Goal: Transaction & Acquisition: Purchase product/service

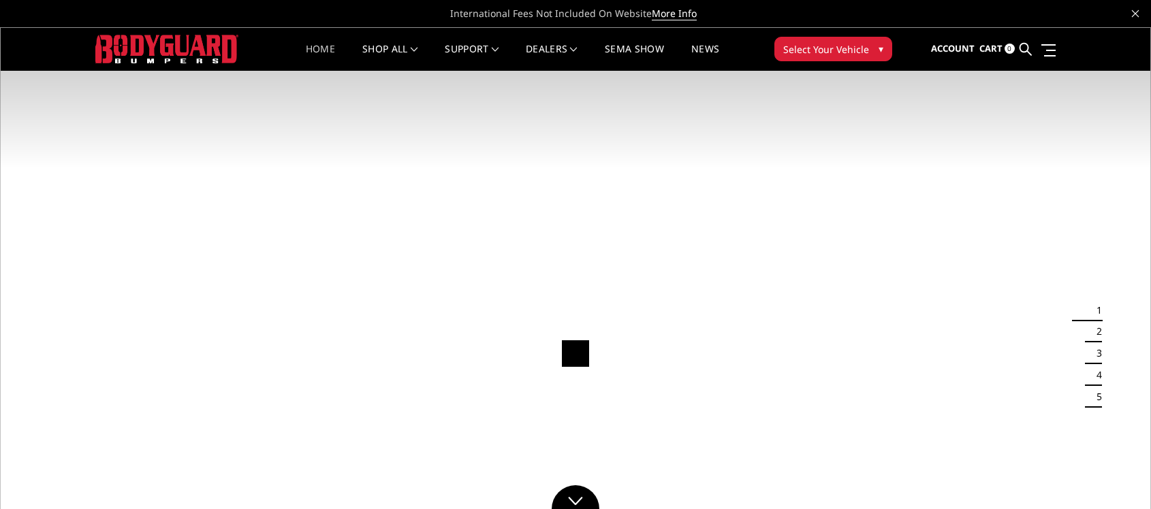
click at [842, 42] on span "Select Your Vehicle" at bounding box center [826, 49] width 86 height 14
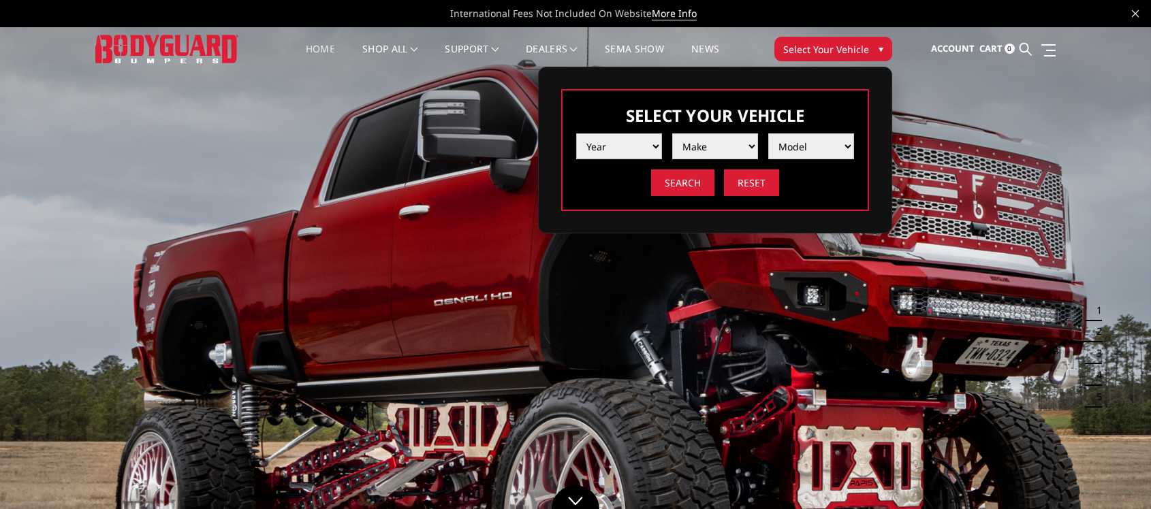
click at [646, 151] on select "Year 2025 2024 2023 2022 2021 2020 2019 2018 2017 2016 2015 2014 2013 2012 2011…" at bounding box center [619, 146] width 86 height 26
select select "yr_2018"
click at [576, 133] on select "Year 2025 2024 2023 2022 2021 2020 2019 2018 2017 2016 2015 2014 2013 2012 2011…" at bounding box center [619, 146] width 86 height 26
click at [707, 147] on select "Make Chevrolet Ford GMC Nissan Ram Toyota" at bounding box center [715, 146] width 86 height 26
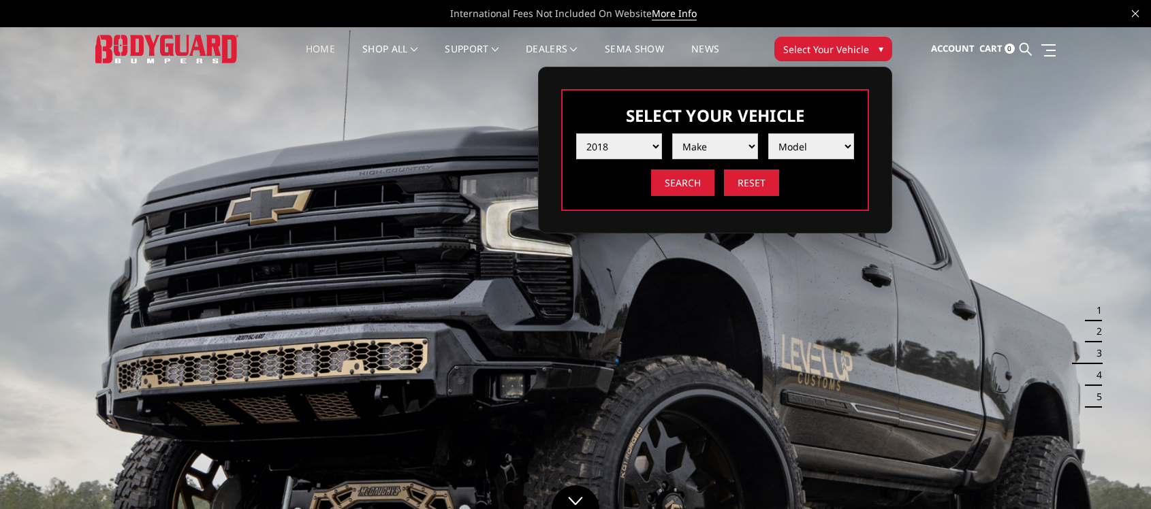
select select "mk_ram"
click at [672, 133] on select "Make Chevrolet Ford GMC Nissan Ram Toyota" at bounding box center [715, 146] width 86 height 26
drag, startPoint x: 814, startPoint y: 139, endPoint x: 816, endPoint y: 147, distance: 8.3
click at [814, 139] on select "Model 1500 5-Lug 1500 Rebel 2500 / 3500 4500 / 5500" at bounding box center [811, 146] width 86 height 26
select select "md_2500-3500"
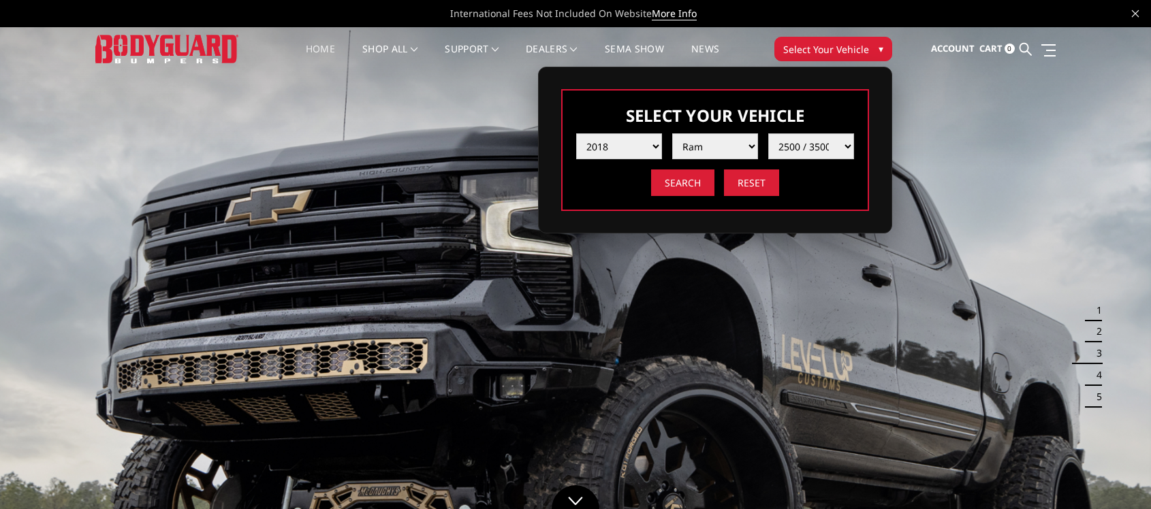
click at [768, 133] on select "Model 1500 5-Lug 1500 Rebel 2500 / 3500 4500 / 5500" at bounding box center [811, 146] width 86 height 26
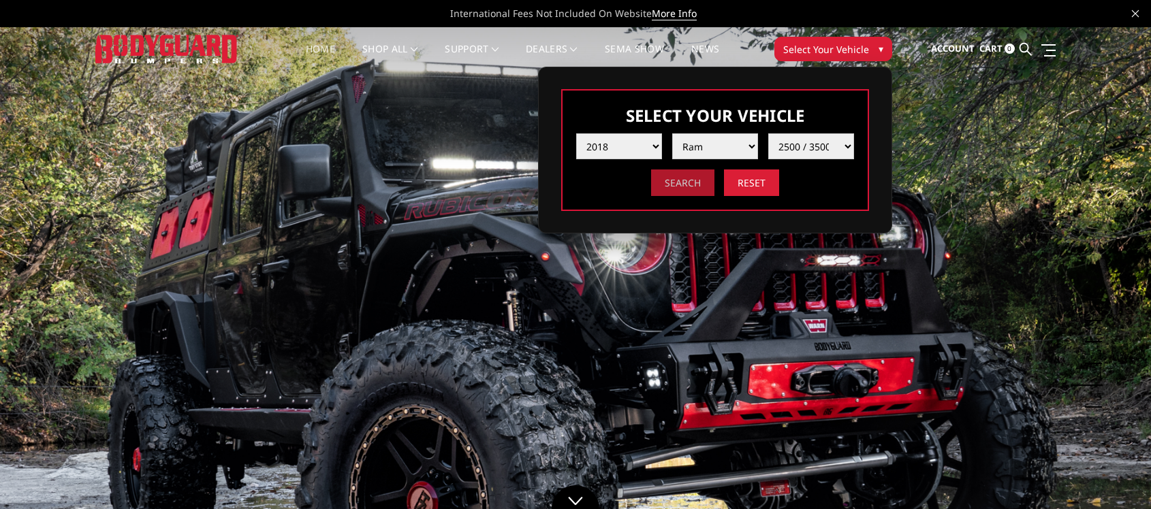
click at [696, 187] on input "Search" at bounding box center [682, 183] width 63 height 27
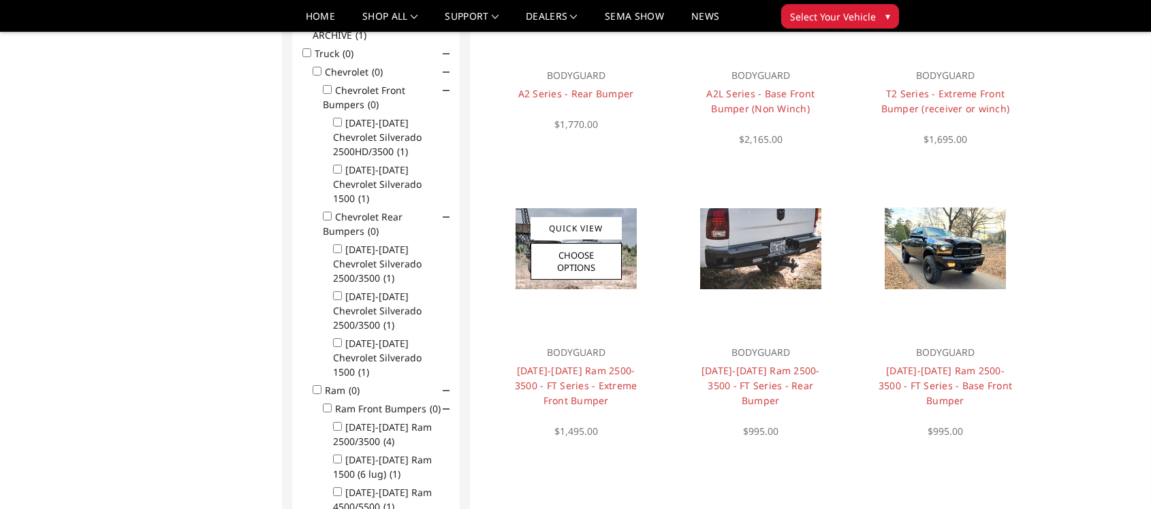
scroll to position [244, 0]
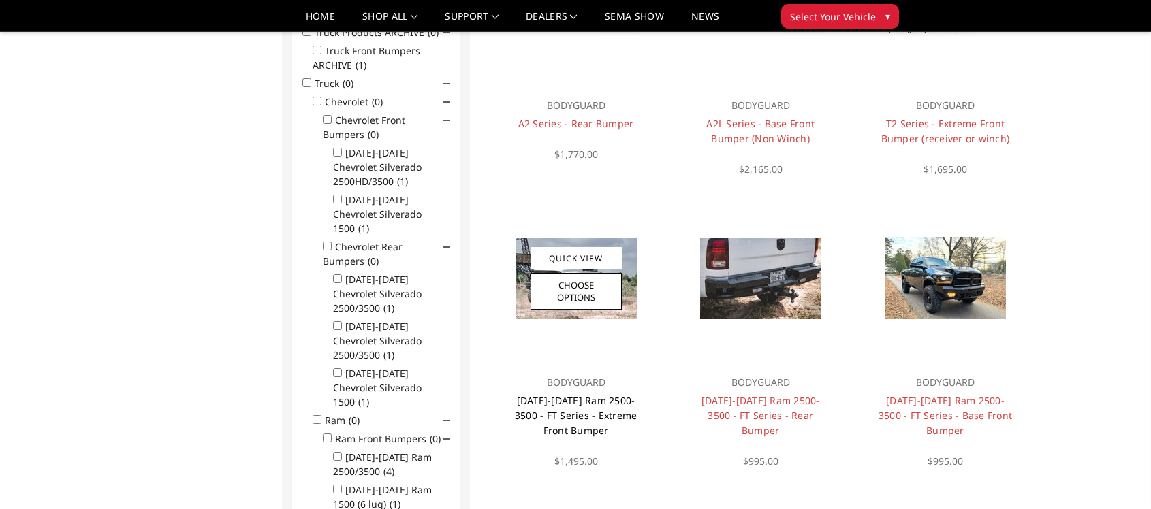
click at [585, 398] on link "[DATE]-[DATE] Ram 2500-3500 - FT Series - Extreme Front Bumper" at bounding box center [576, 415] width 123 height 43
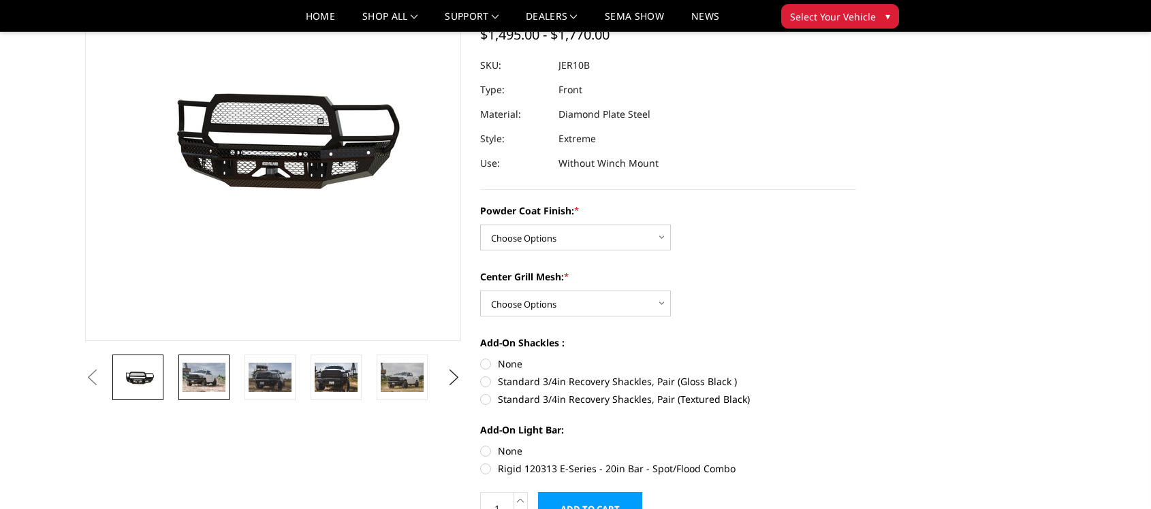
click at [186, 379] on img at bounding box center [203, 377] width 43 height 29
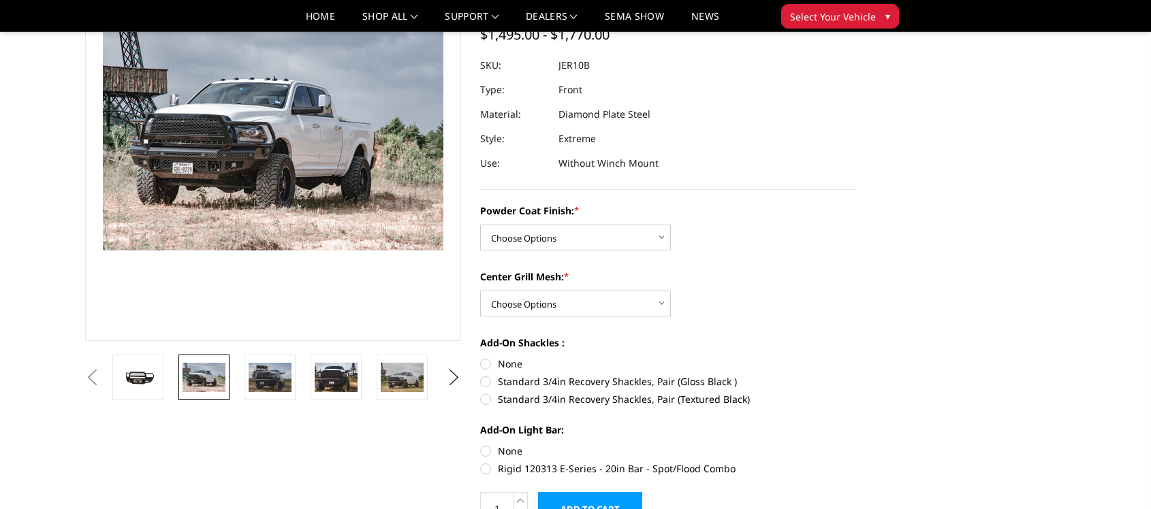
scroll to position [99, 0]
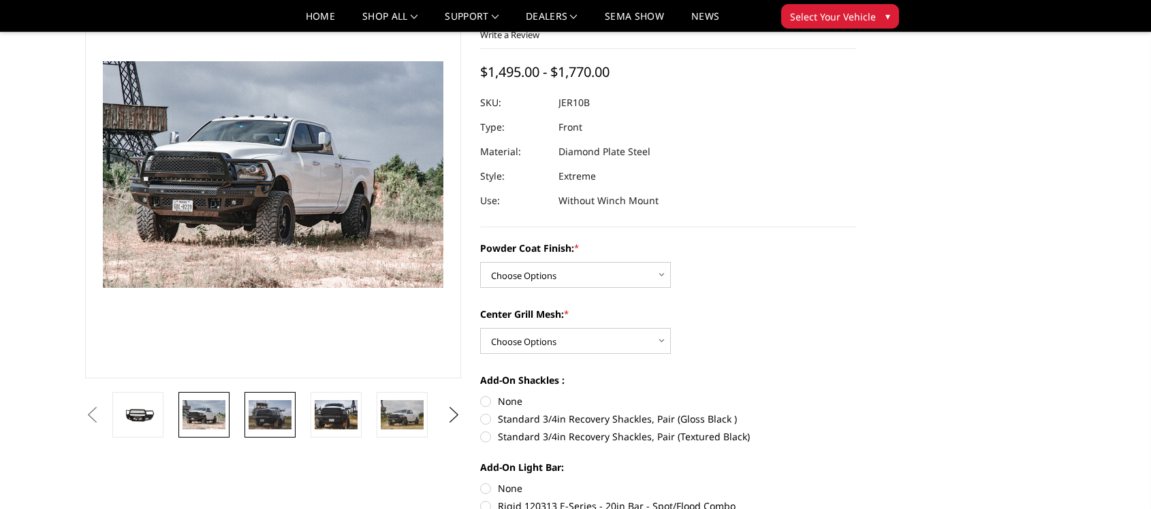
click at [271, 409] on img at bounding box center [270, 414] width 43 height 29
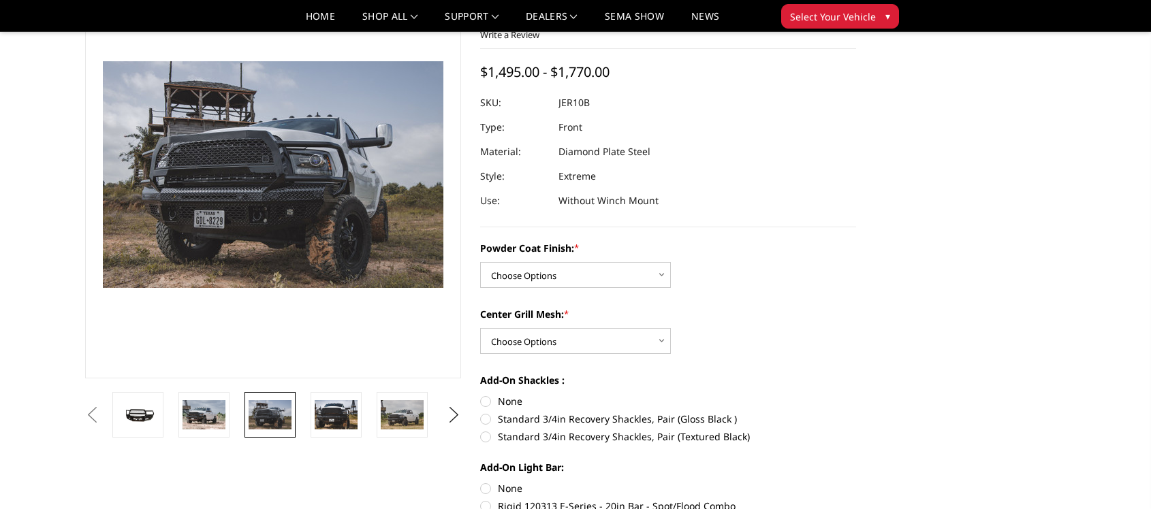
click at [246, 419] on link at bounding box center [269, 415] width 51 height 46
click at [221, 419] on img at bounding box center [203, 414] width 43 height 29
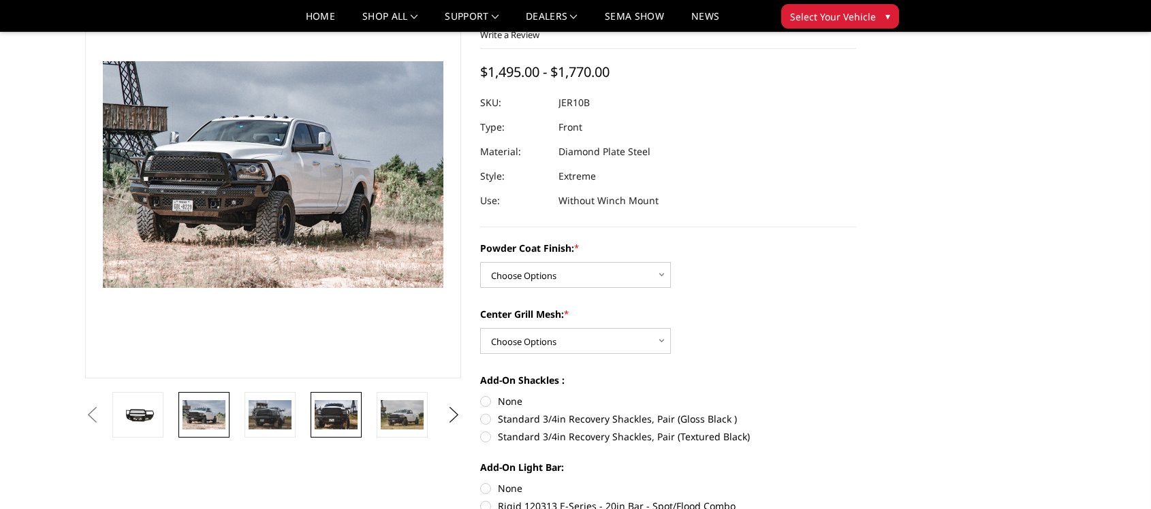
click at [337, 418] on img at bounding box center [336, 414] width 43 height 29
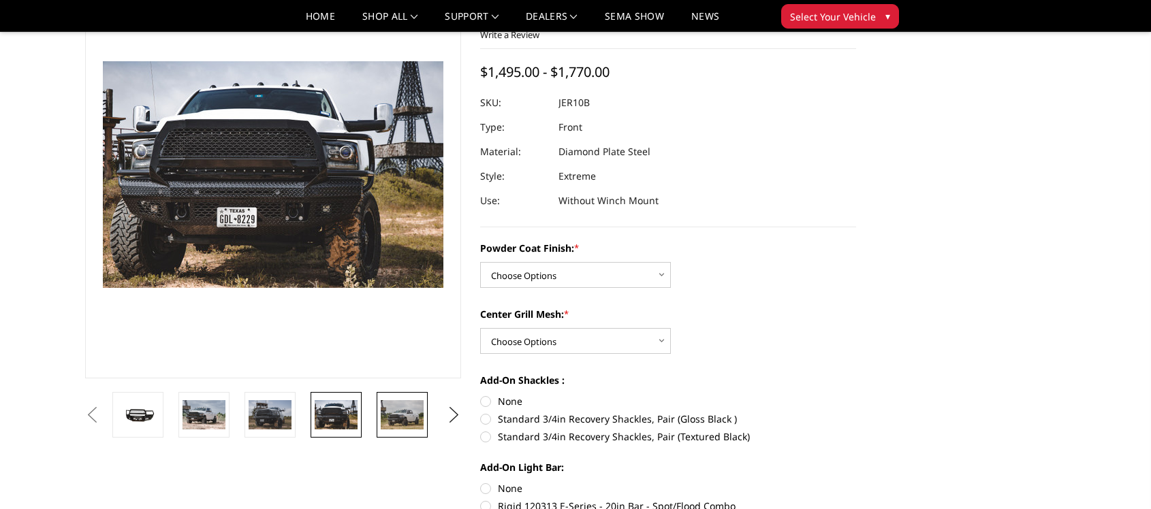
click at [395, 409] on img at bounding box center [402, 414] width 43 height 29
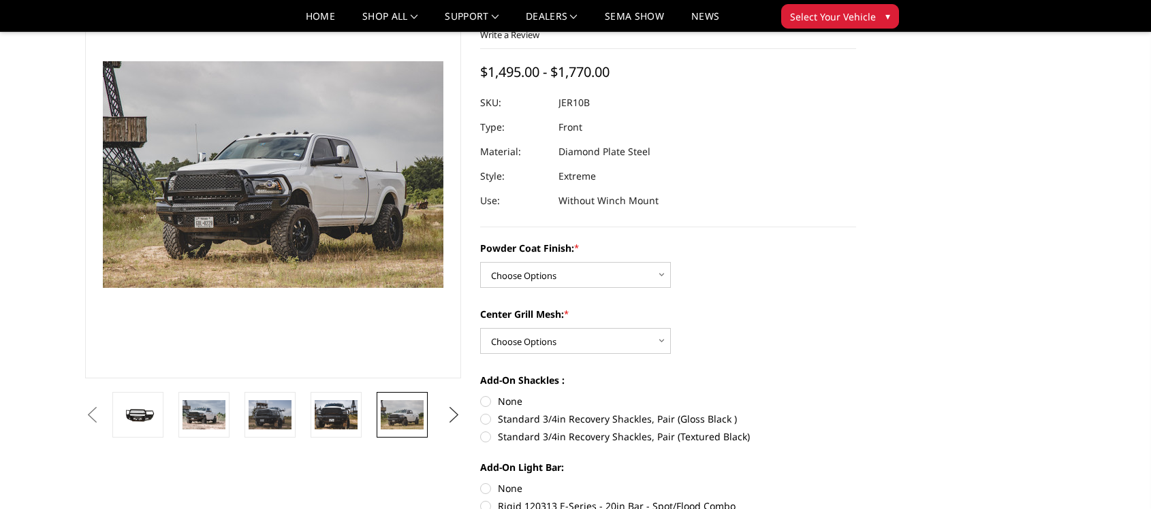
click at [456, 415] on button "Next" at bounding box center [454, 415] width 20 height 20
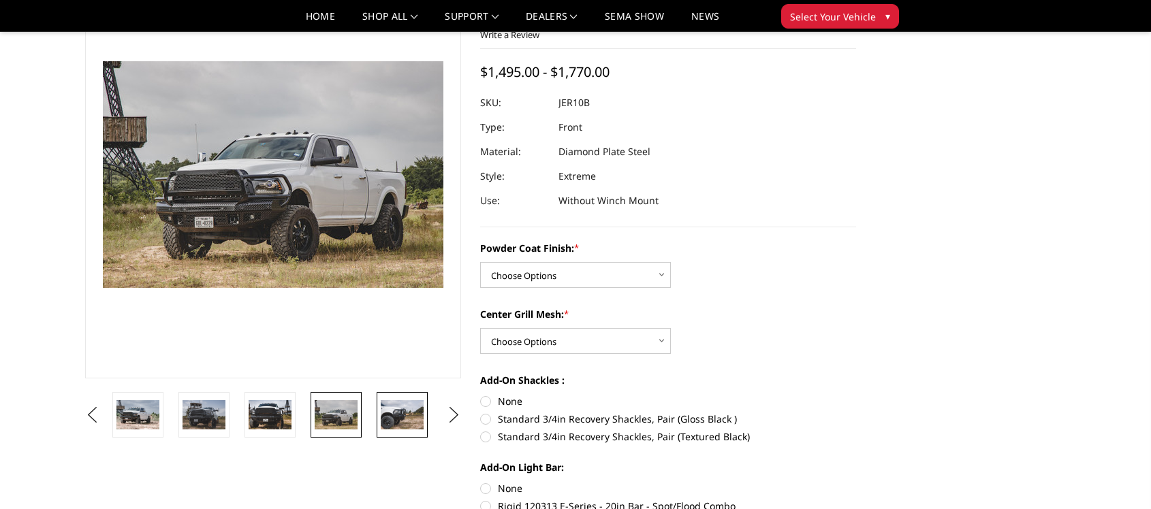
click at [419, 417] on img at bounding box center [402, 414] width 43 height 29
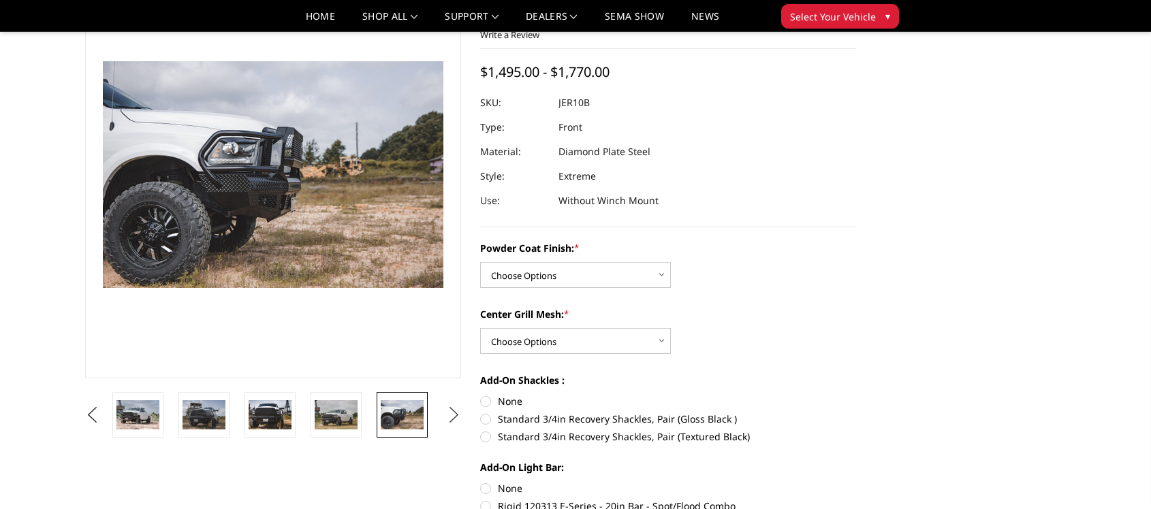
click at [447, 418] on button "Next" at bounding box center [454, 415] width 20 height 20
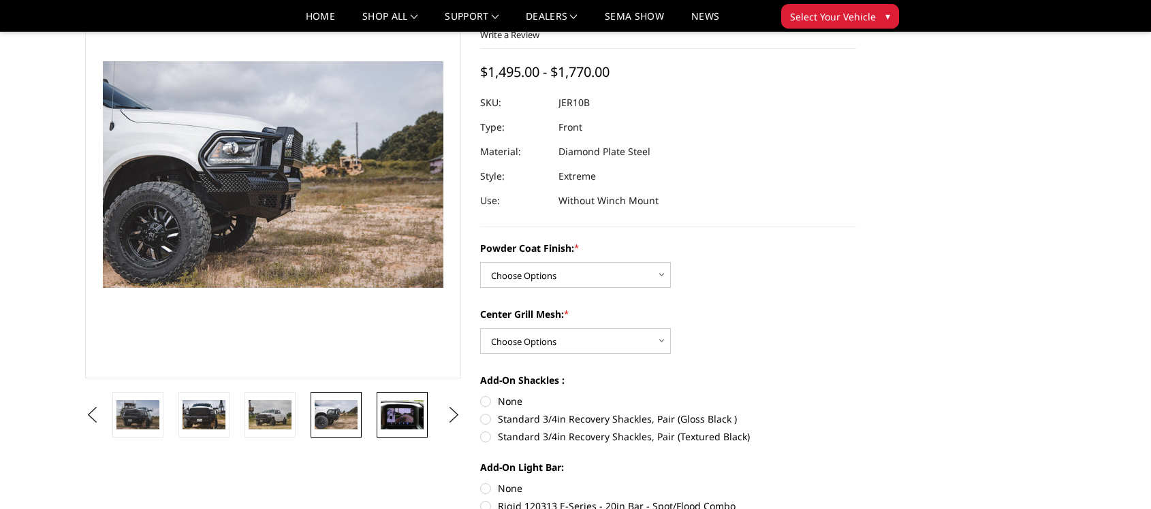
click at [422, 421] on img at bounding box center [402, 414] width 43 height 29
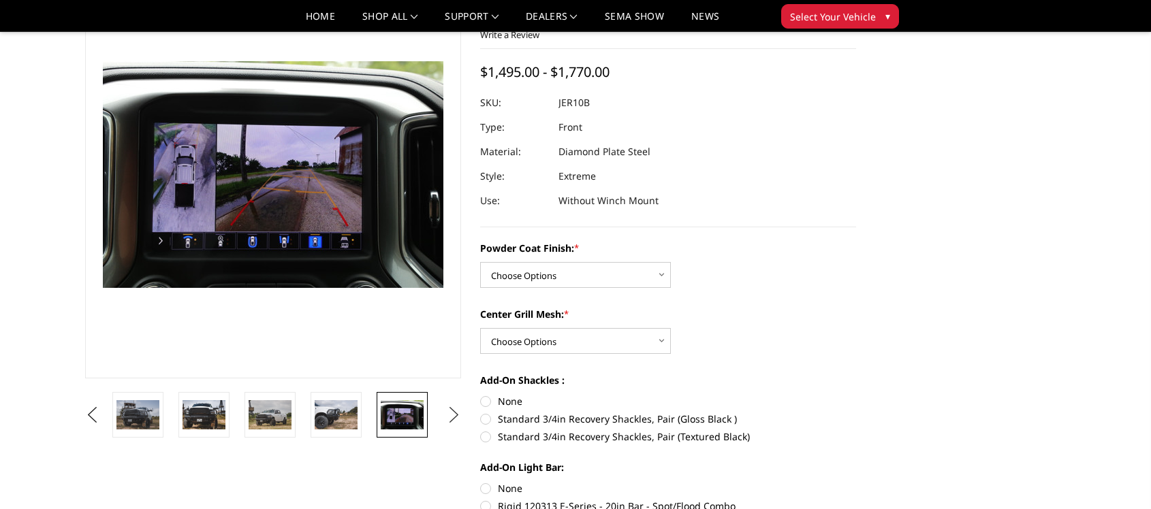
click at [446, 419] on button "Next" at bounding box center [454, 415] width 20 height 20
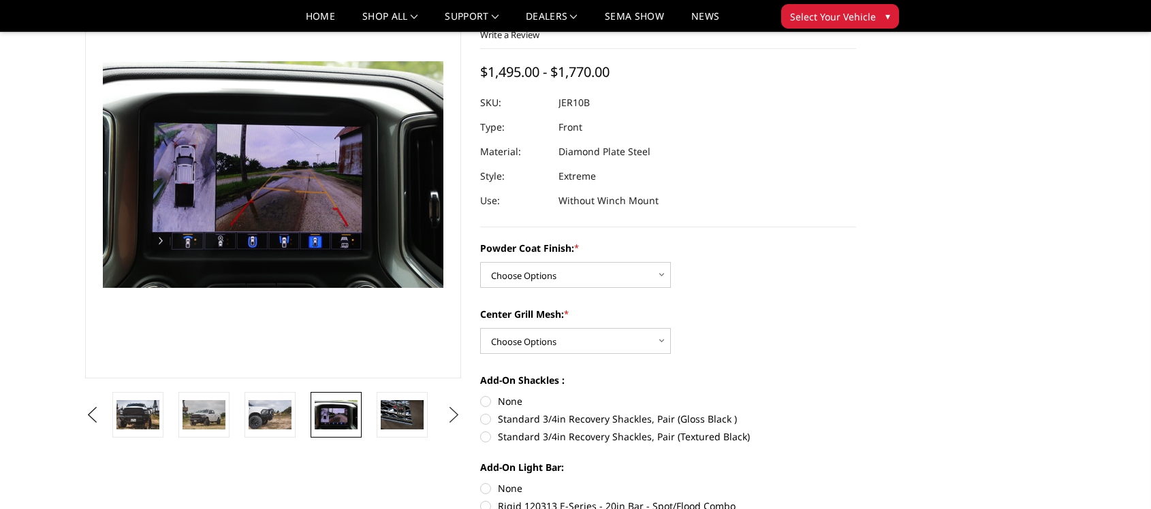
click at [446, 419] on button "Next" at bounding box center [454, 415] width 20 height 20
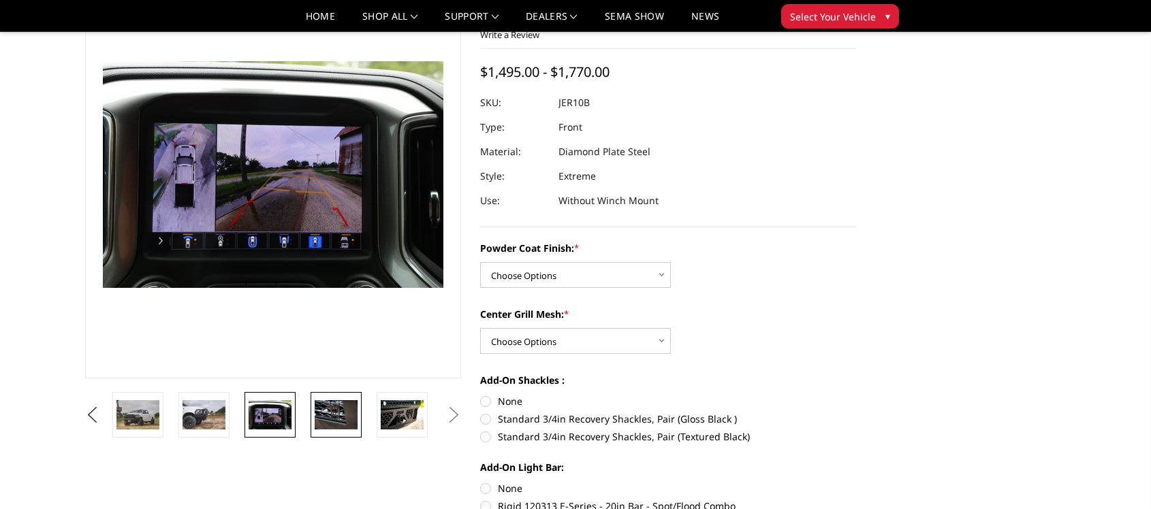
click at [330, 419] on img at bounding box center [336, 414] width 43 height 29
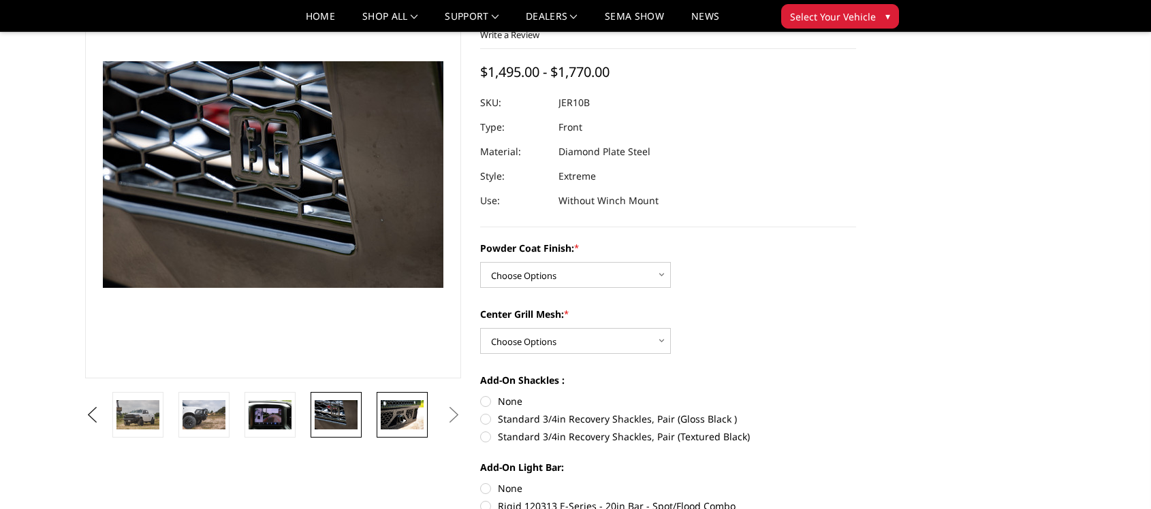
click at [383, 417] on img at bounding box center [402, 414] width 43 height 29
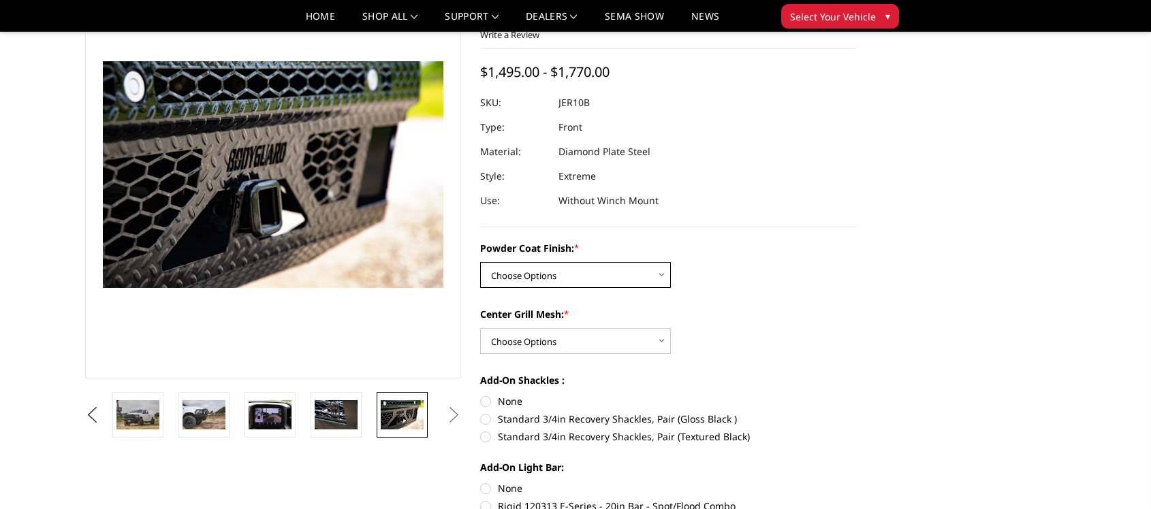
click at [628, 276] on select "Choose Options Bare Metal Gloss Black Powder Coat Textured Black Powder Coat" at bounding box center [575, 275] width 191 height 26
click at [570, 275] on select "Choose Options Bare Metal Gloss Black Powder Coat Textured Black Powder Coat" at bounding box center [575, 275] width 191 height 26
select select "3228"
click at [480, 262] on select "Choose Options Bare Metal Gloss Black Powder Coat Textured Black Powder Coat" at bounding box center [575, 275] width 191 height 26
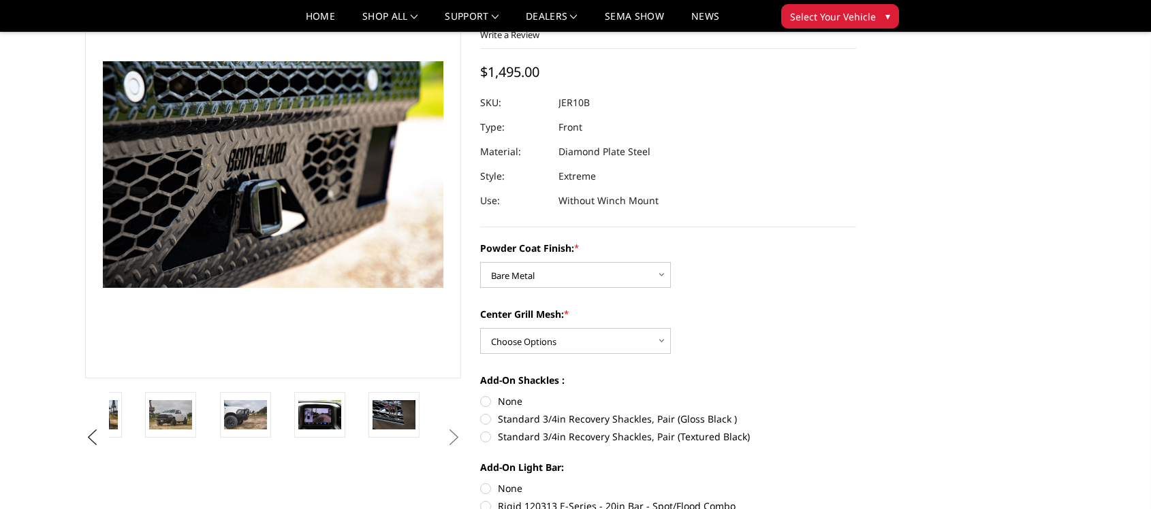
click at [592, 361] on div "Powder Coat Finish: * Choose Options Bare Metal Gloss Black Powder Coat Texture…" at bounding box center [668, 376] width 376 height 270
click at [592, 345] on select "Choose Options WITH Expanded Metal in Center Grill WITHOUT Expanded Metal in Ce…" at bounding box center [575, 341] width 191 height 26
select select "3232"
click at [480, 328] on select "Choose Options WITH Expanded Metal in Center Grill WITHOUT Expanded Metal in Ce…" at bounding box center [575, 341] width 191 height 26
click at [618, 396] on label "None" at bounding box center [668, 401] width 376 height 14
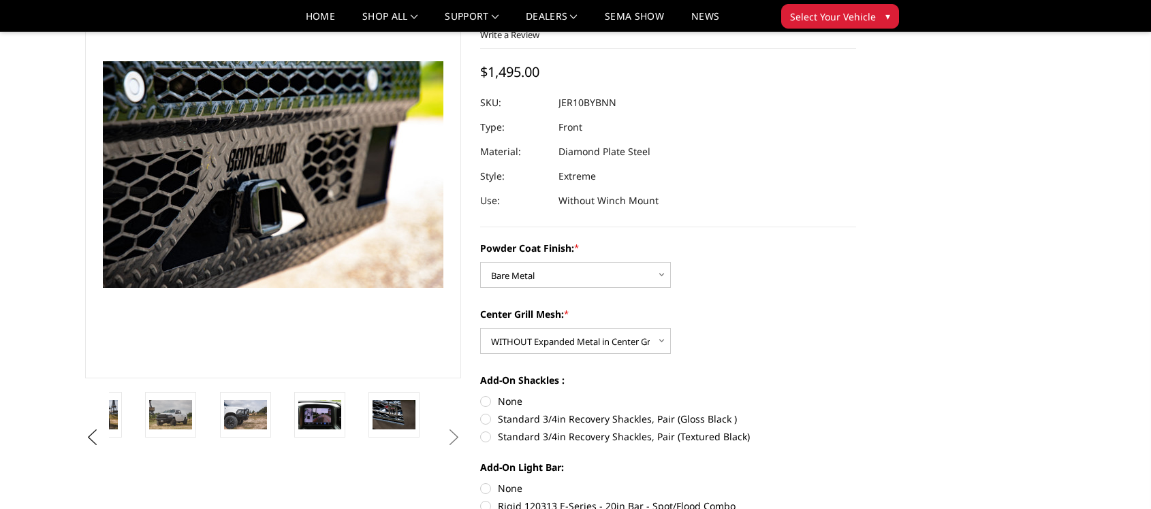
click at [481, 395] on input "None" at bounding box center [480, 394] width 1 height 1
radio input "true"
click at [620, 358] on div "Powder Coat Finish: * Choose Options Bare Metal Gloss Black Powder Coat Texture…" at bounding box center [668, 376] width 376 height 270
click at [623, 347] on select "Choose Options WITH Expanded Metal in Center Grill WITHOUT Expanded Metal in Ce…" at bounding box center [575, 341] width 191 height 26
select select "3231"
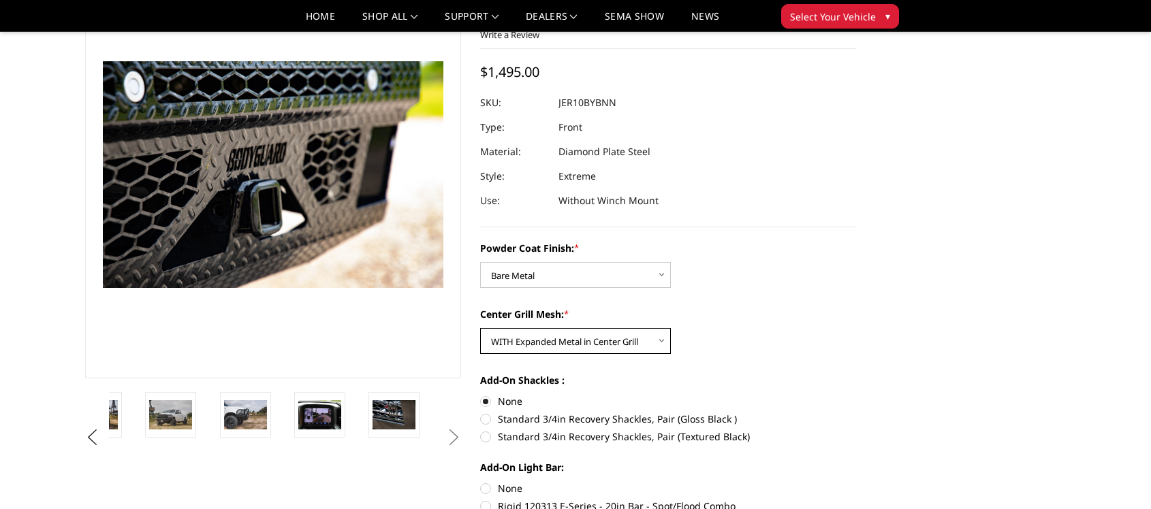
click at [480, 328] on select "Choose Options WITH Expanded Metal in Center Grill WITHOUT Expanded Metal in Ce…" at bounding box center [575, 341] width 191 height 26
click at [749, 351] on div "Center Grill Mesh: * Choose Options WITH Expanded Metal in Center Grill WITHOUT…" at bounding box center [668, 330] width 376 height 47
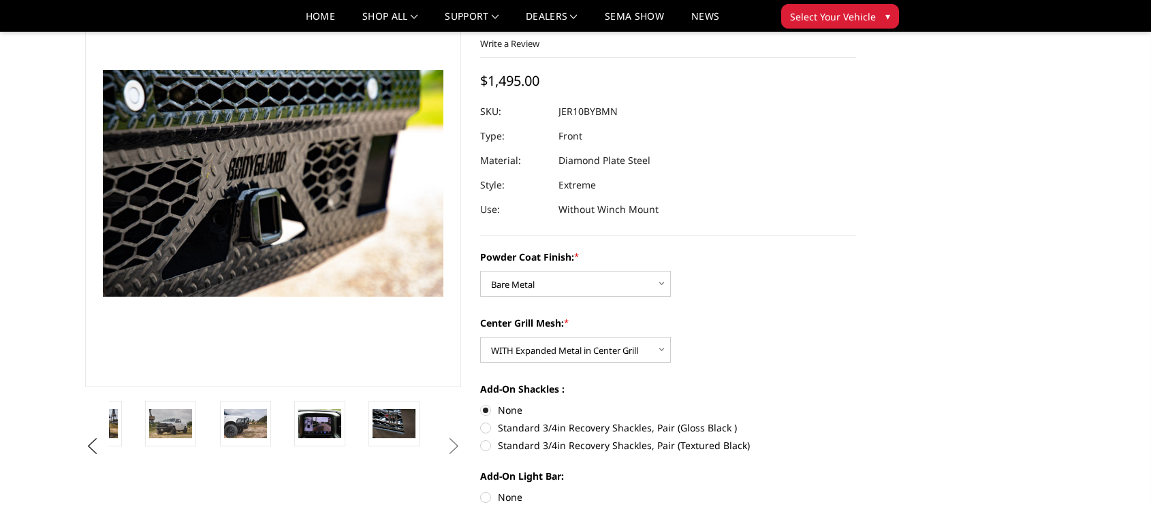
scroll to position [167, 0]
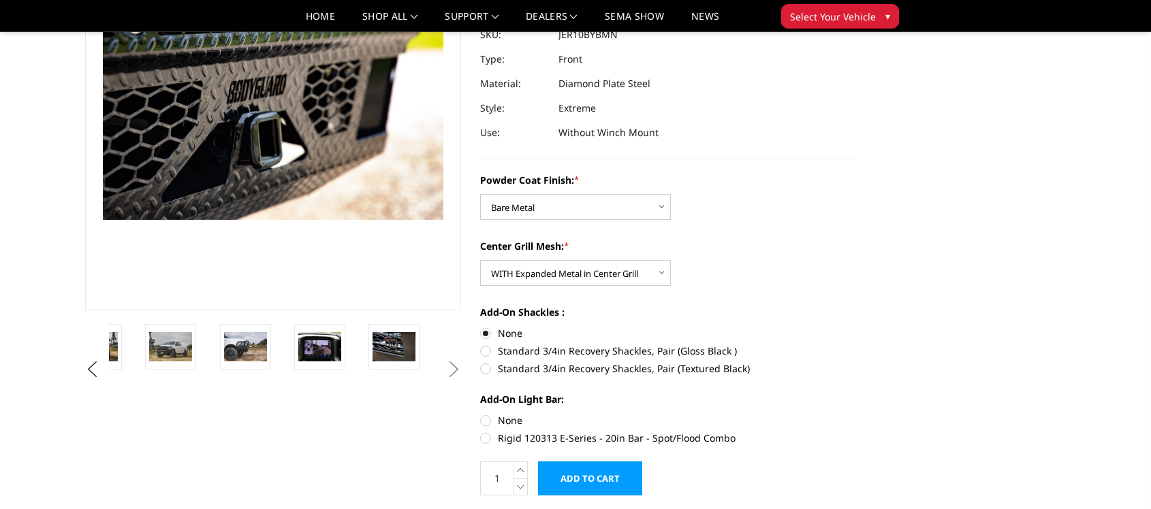
click at [488, 439] on label "Rigid 120313 E-Series - 20in Bar - Spot/Flood Combo" at bounding box center [668, 438] width 376 height 14
click at [856, 414] on input "Rigid 120313 E-Series - 20in Bar - Spot/Flood Combo" at bounding box center [856, 413] width 1 height 1
radio input "true"
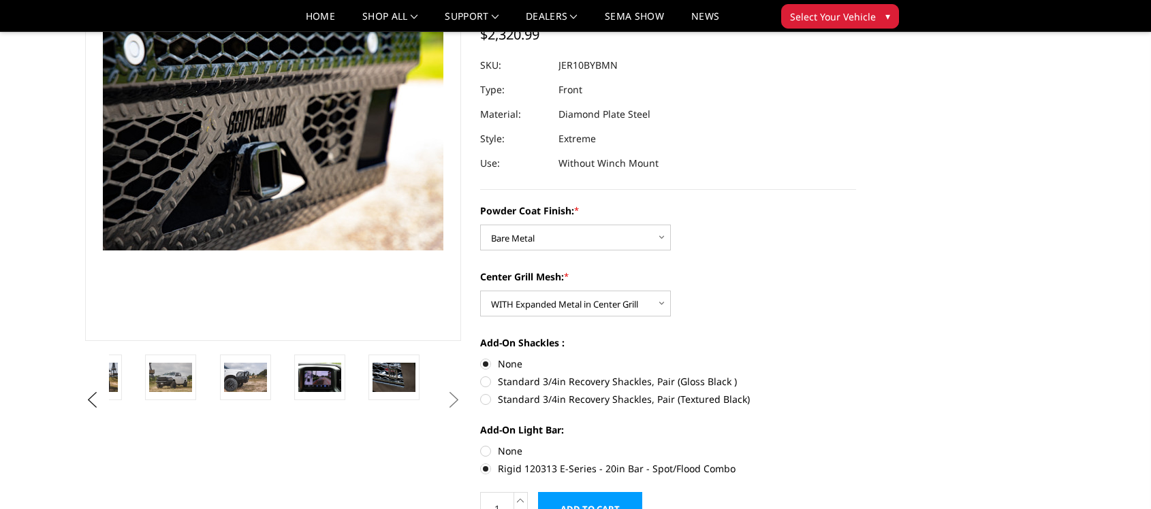
scroll to position [272, 0]
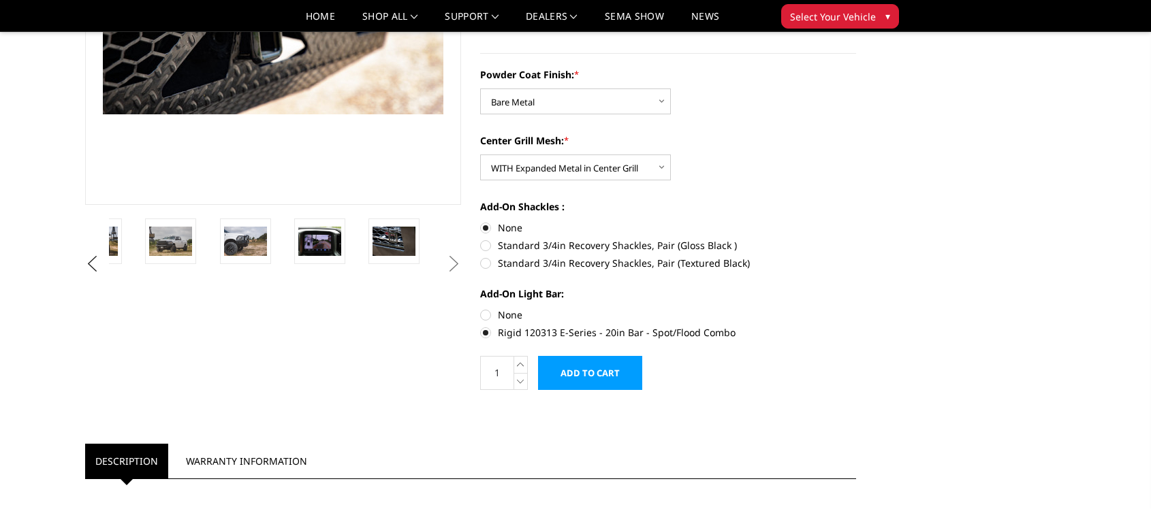
click at [503, 319] on label "None" at bounding box center [668, 315] width 376 height 14
click at [481, 308] on input "None" at bounding box center [480, 308] width 1 height 1
radio input "true"
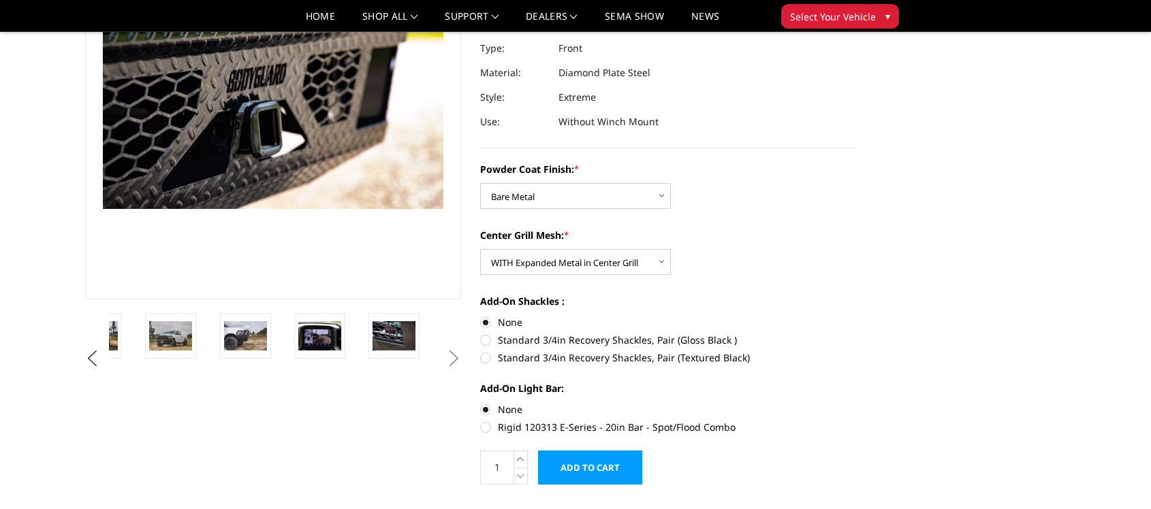
scroll to position [204, 0]
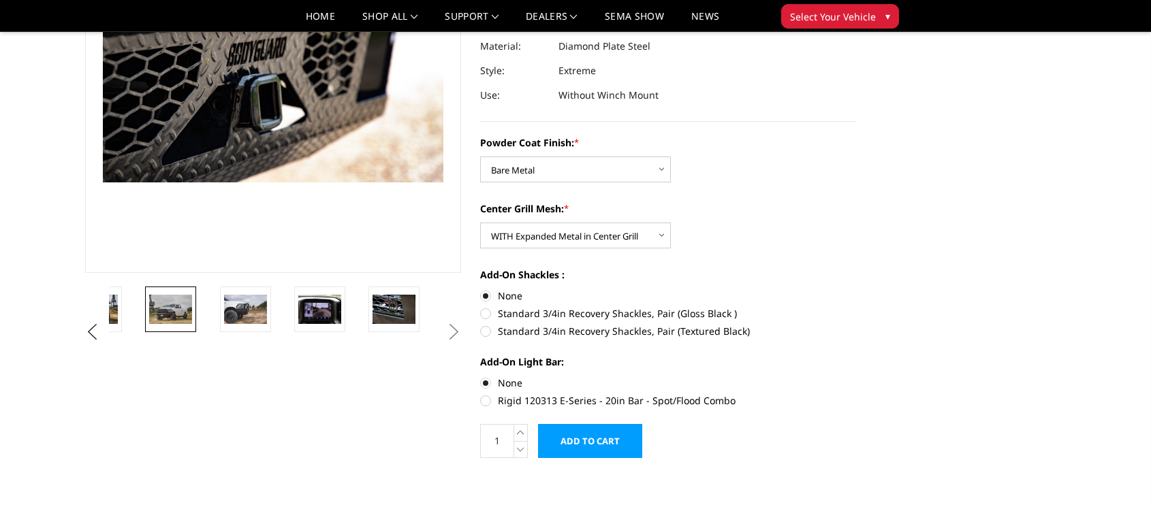
click at [165, 314] on img at bounding box center [170, 309] width 43 height 29
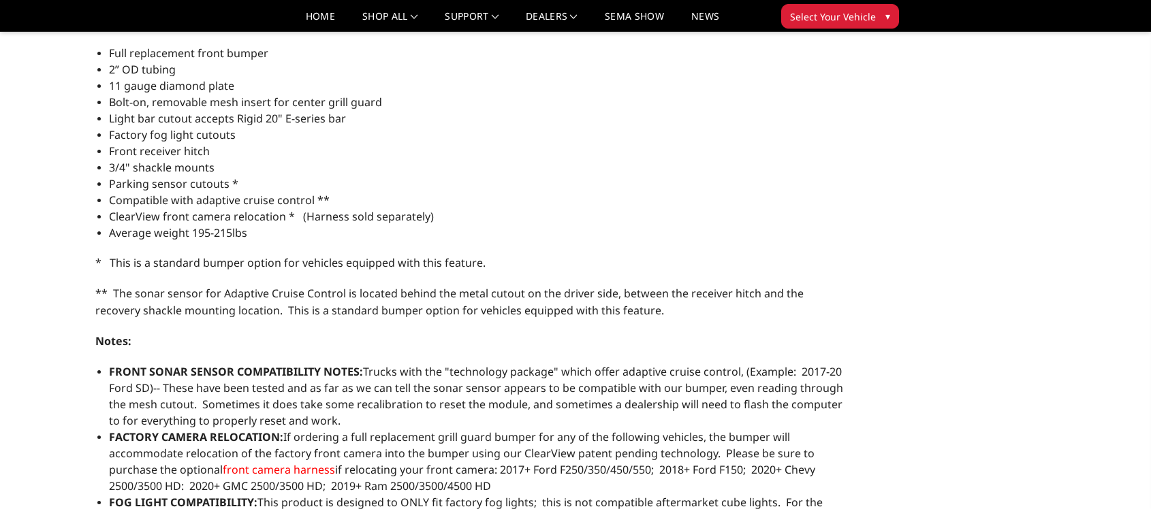
scroll to position [817, 0]
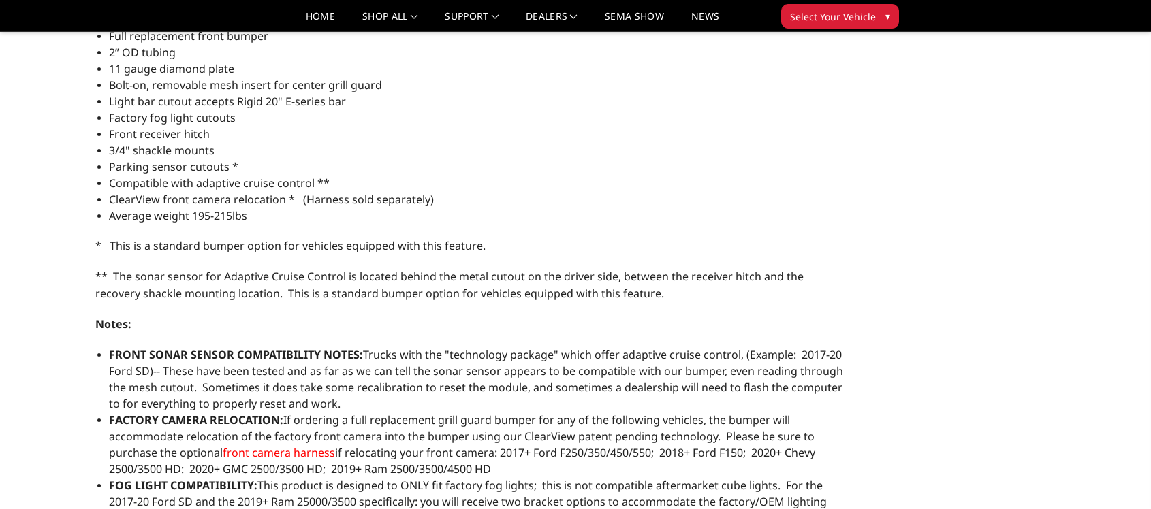
click at [914, 156] on div "Previous *" at bounding box center [576, 18] width 1000 height 1532
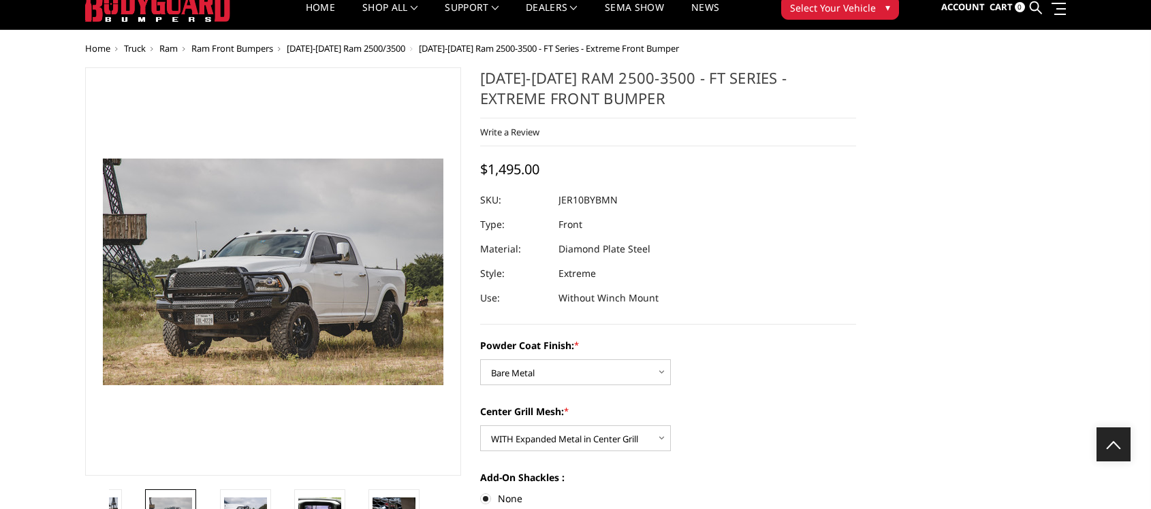
scroll to position [0, 0]
